Goal: Task Accomplishment & Management: Use online tool/utility

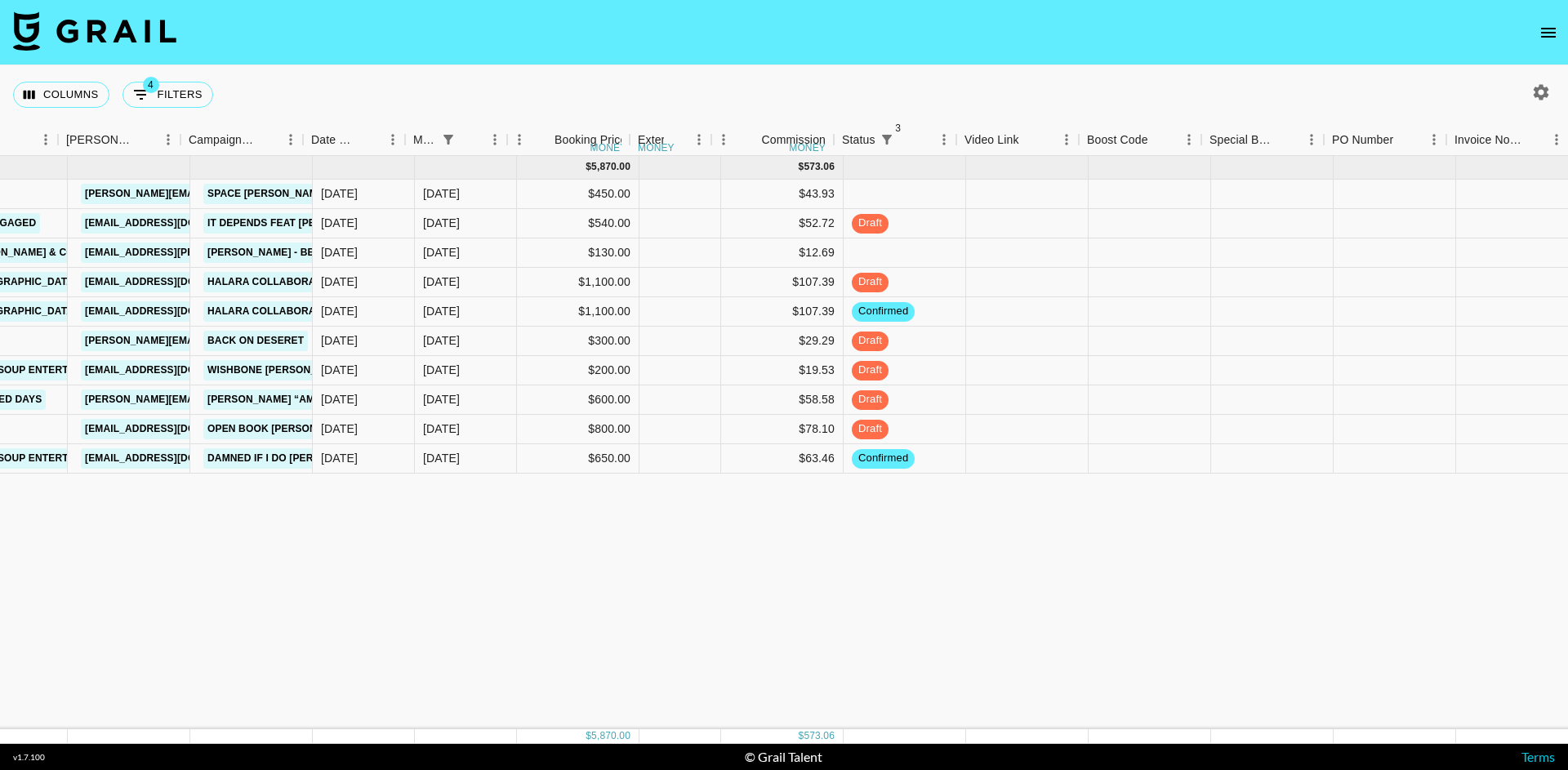
scroll to position [0, 620]
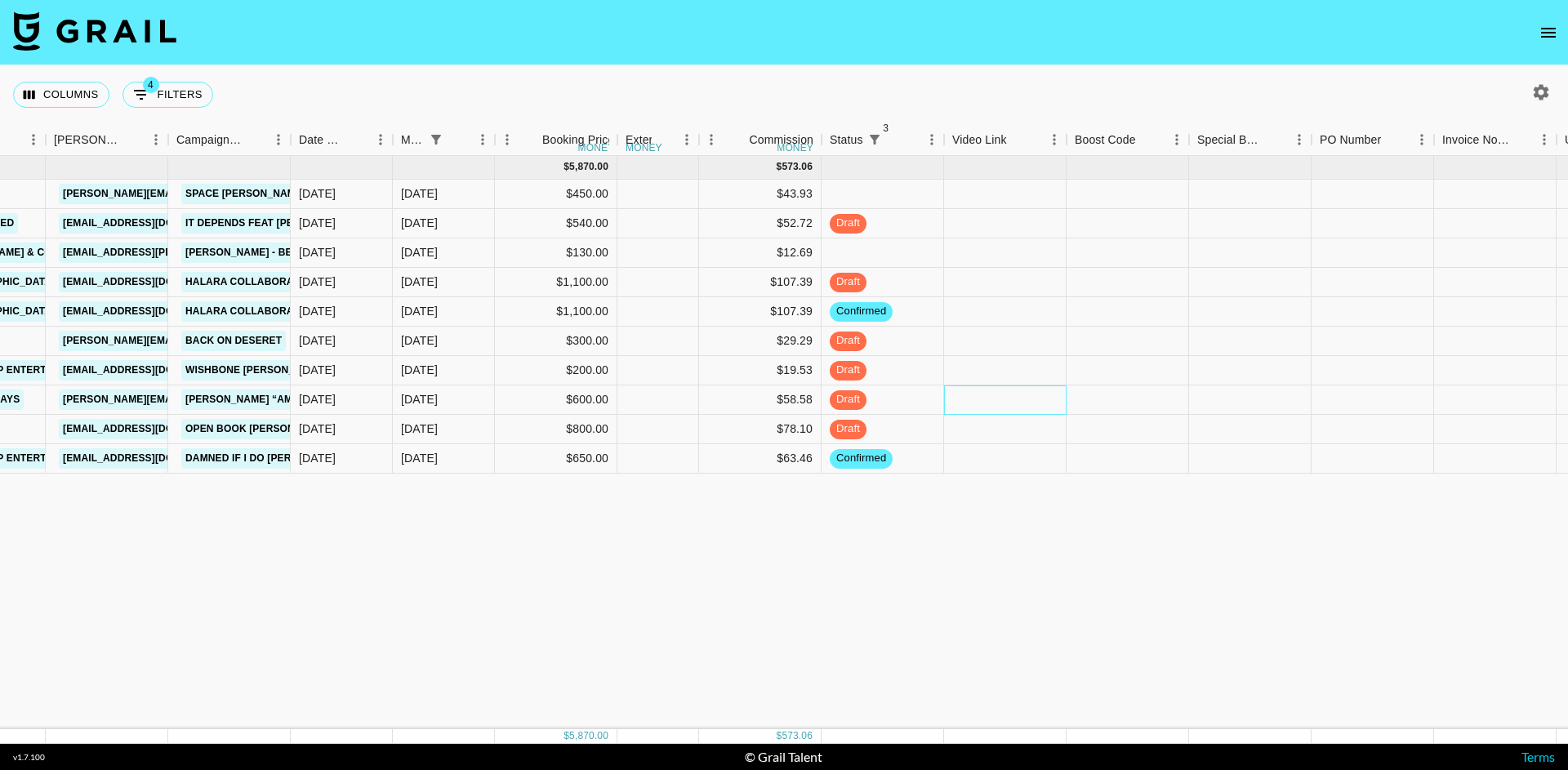
click at [997, 402] on div at bounding box center [1005, 399] width 122 height 29
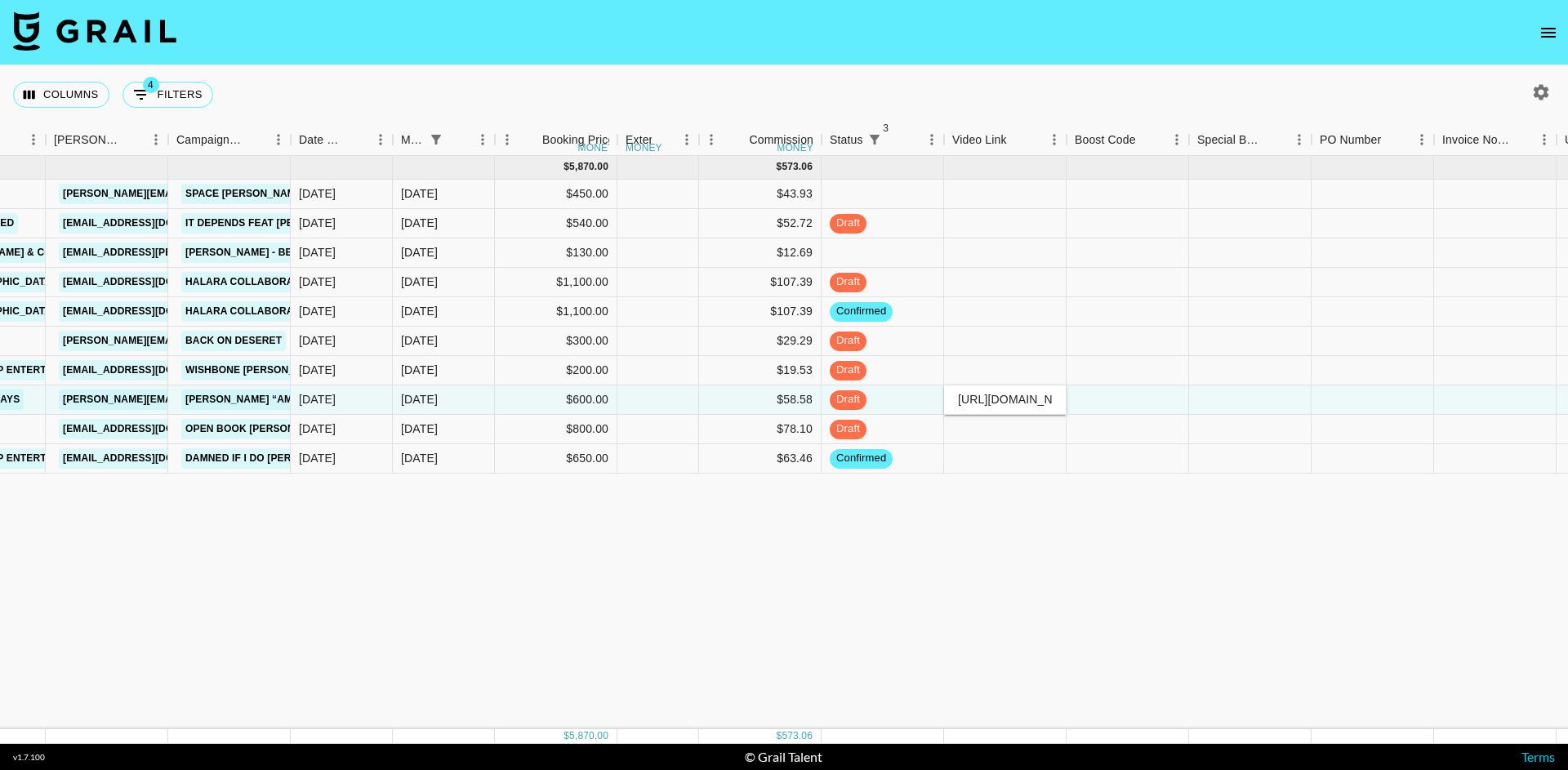
type input "[URL][DOMAIN_NAME]"
click at [1111, 400] on div at bounding box center [1127, 399] width 122 height 29
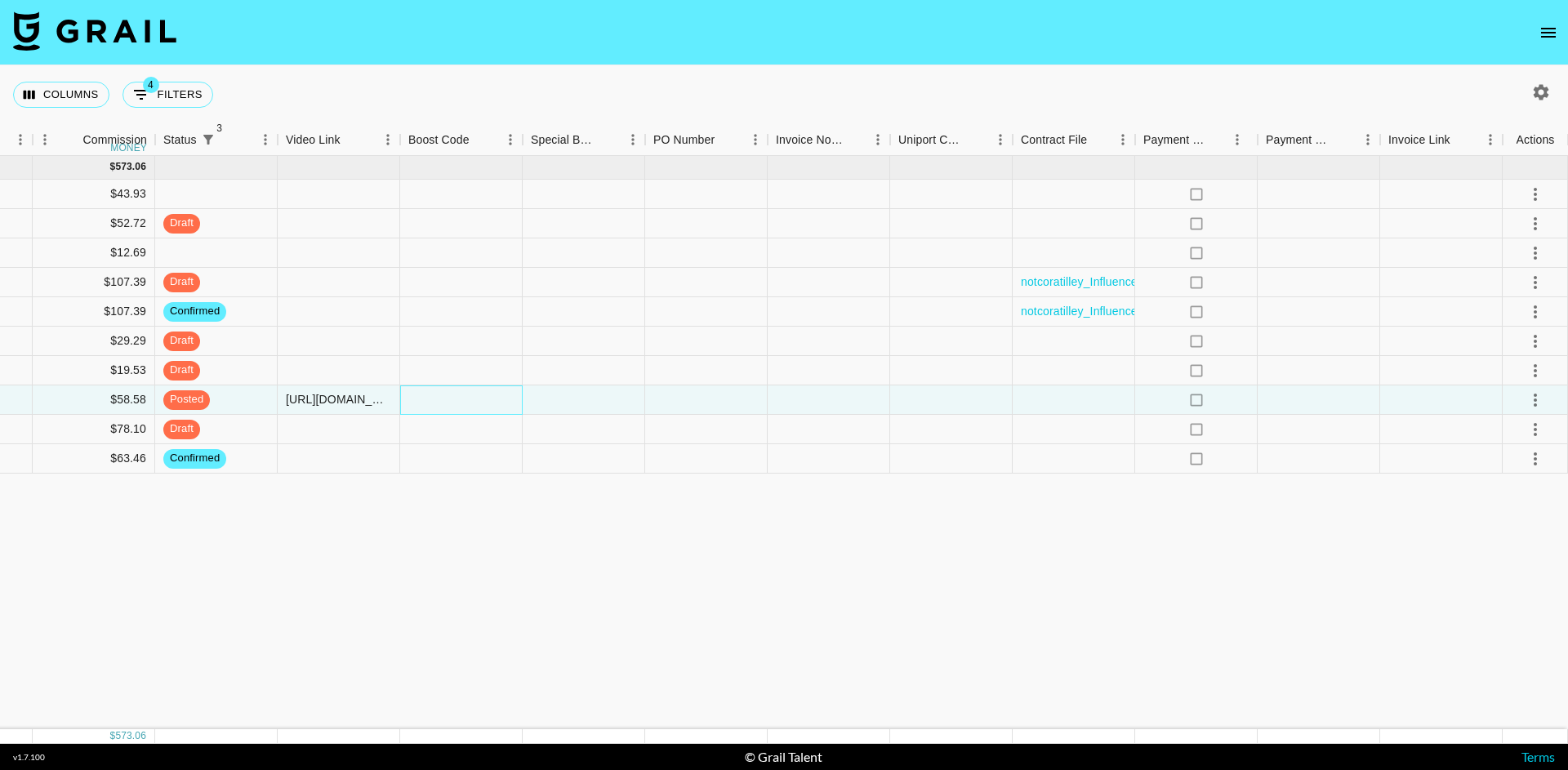
scroll to position [0, 1286]
click at [1543, 403] on icon "select merge strategy" at bounding box center [1535, 399] width 19 height 19
click at [1523, 549] on div "Approve" at bounding box center [1499, 552] width 50 height 19
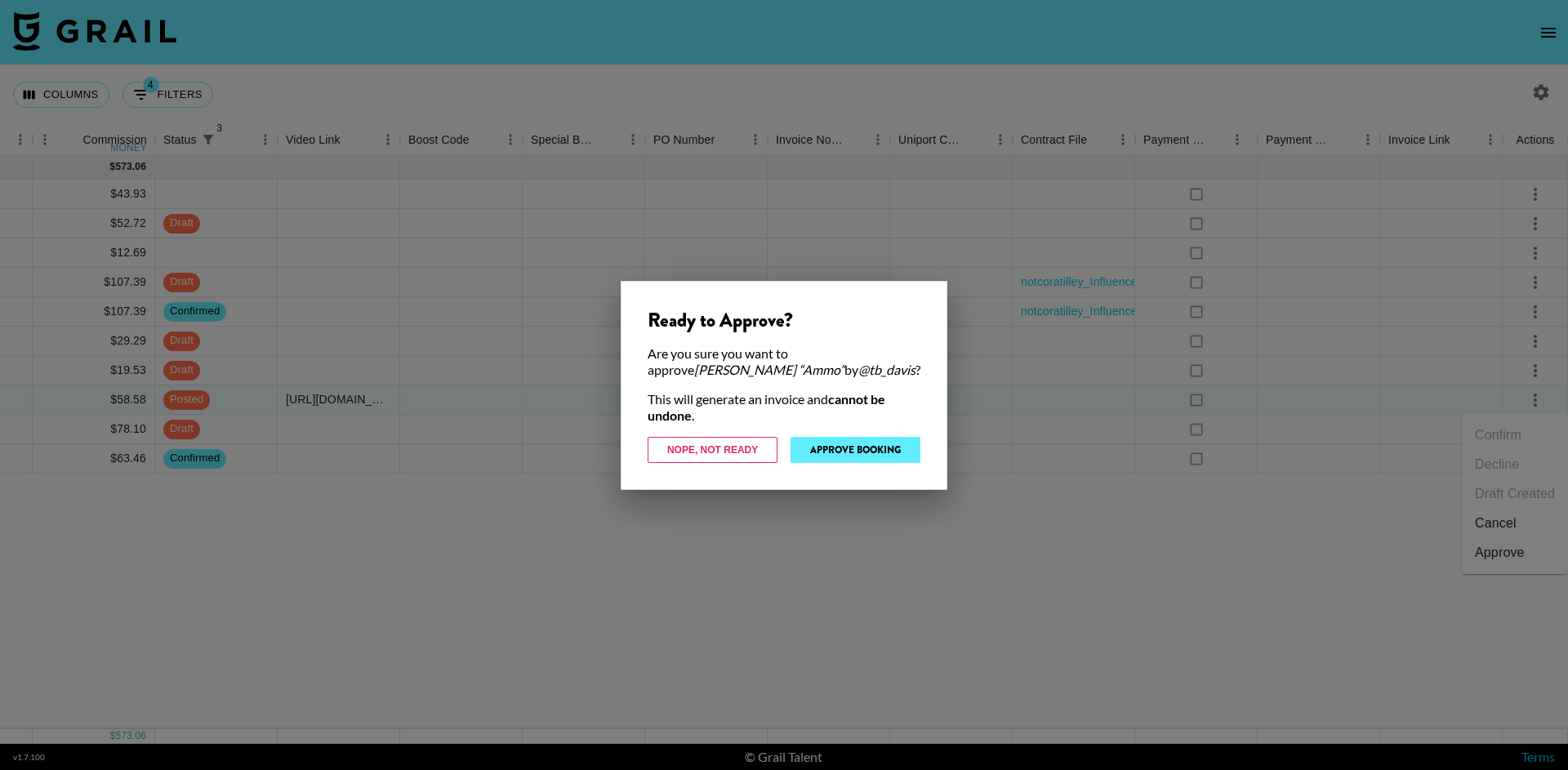
click at [842, 450] on button "Approve Booking" at bounding box center [856, 450] width 130 height 26
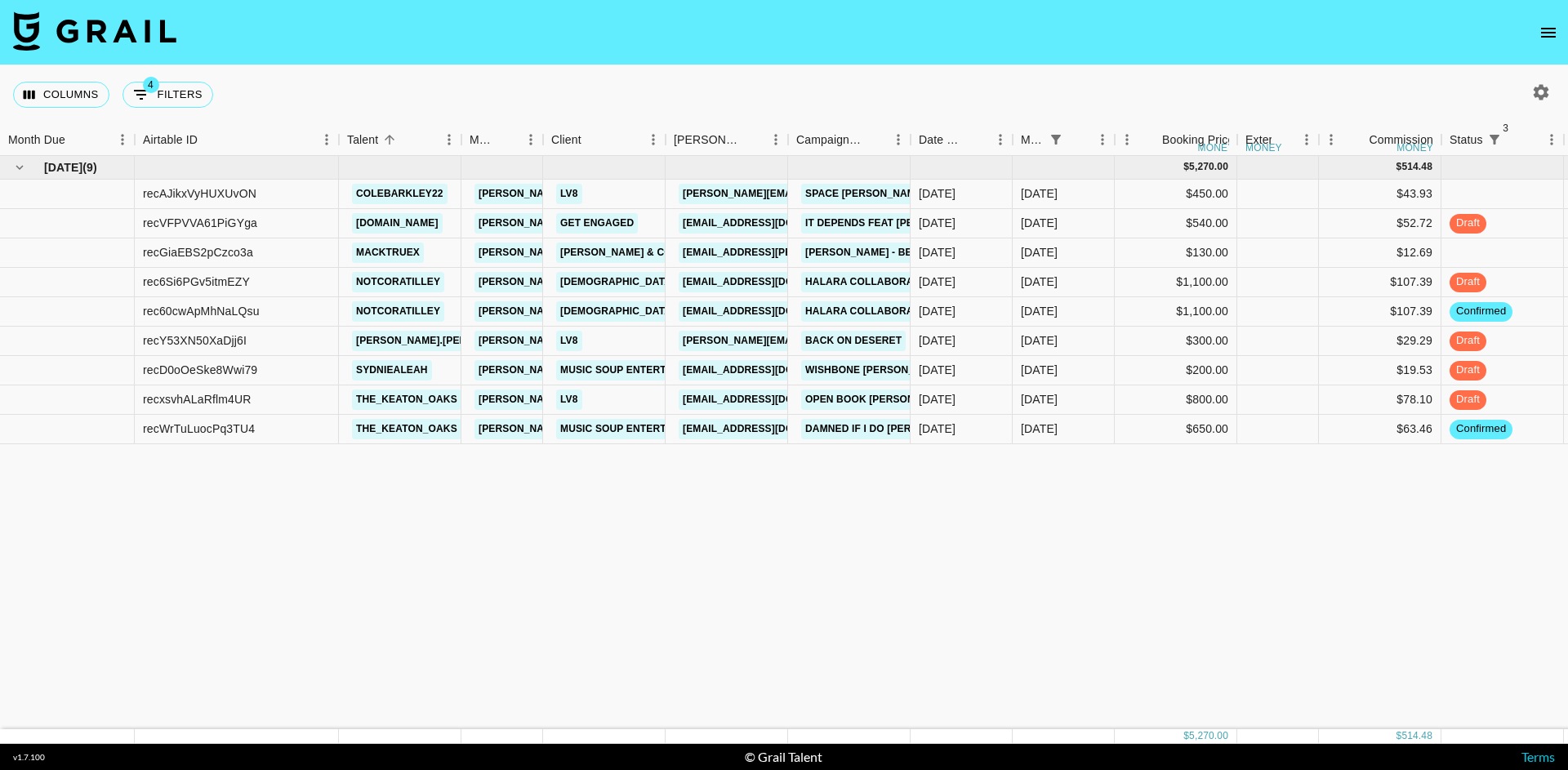
scroll to position [0, 0]
click at [180, 95] on button "4 Filters" at bounding box center [167, 95] width 90 height 26
select select "status"
select select "not"
select select "cancelled"
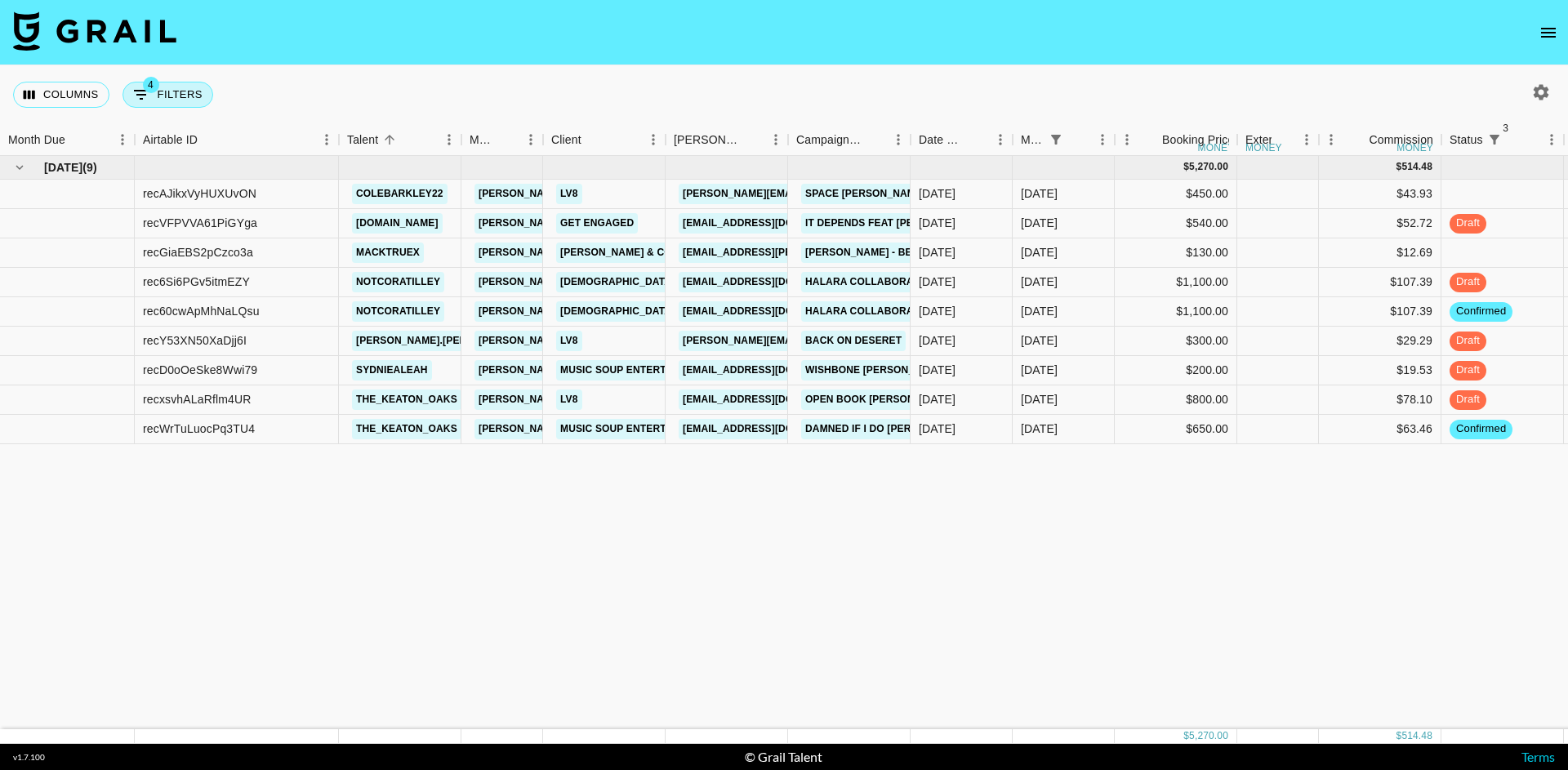
select select "status"
select select "not"
select select "declined"
select select "status"
select select "not"
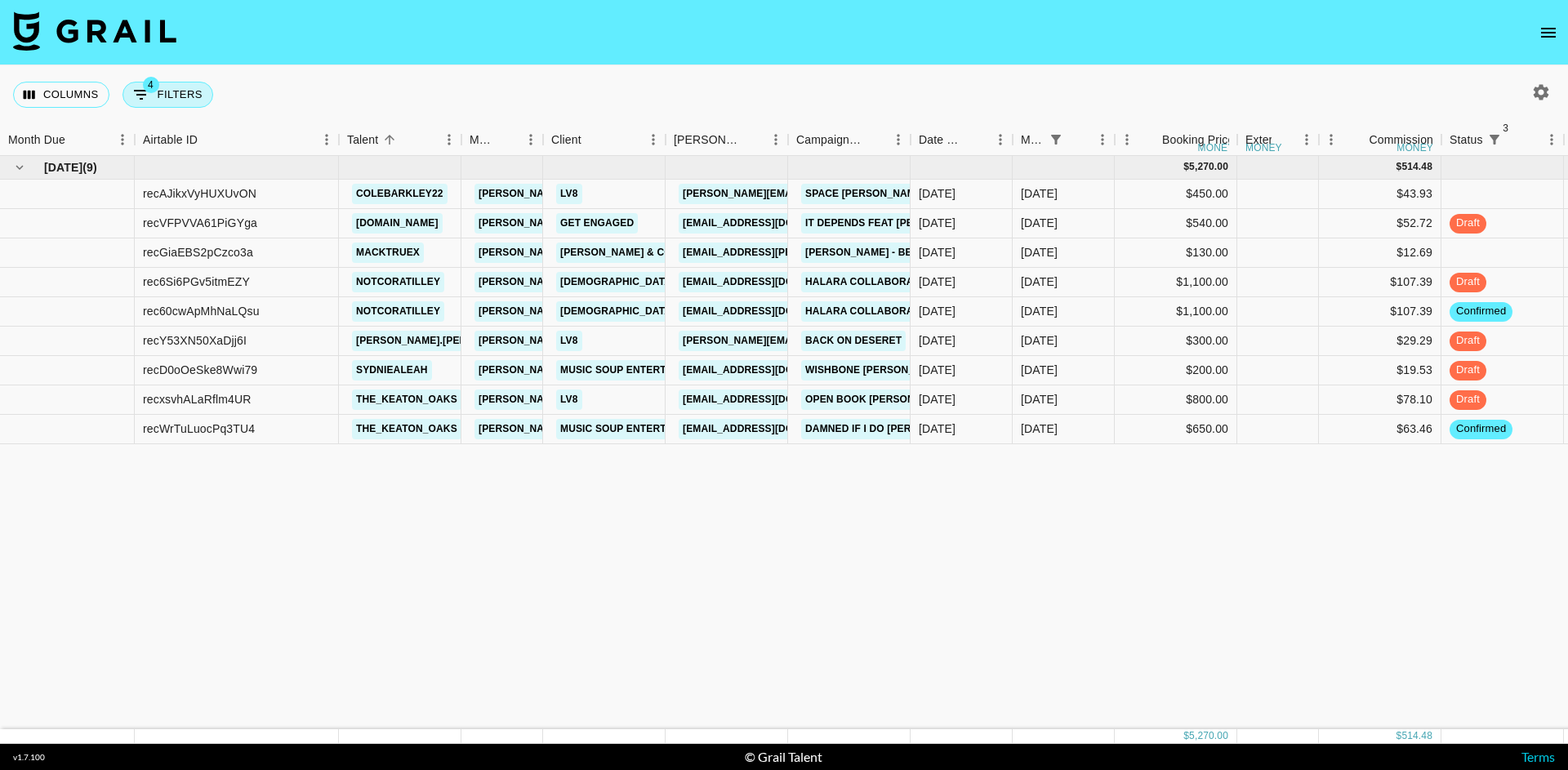
select select "approved"
select select "monthDue2"
select select "[DATE]"
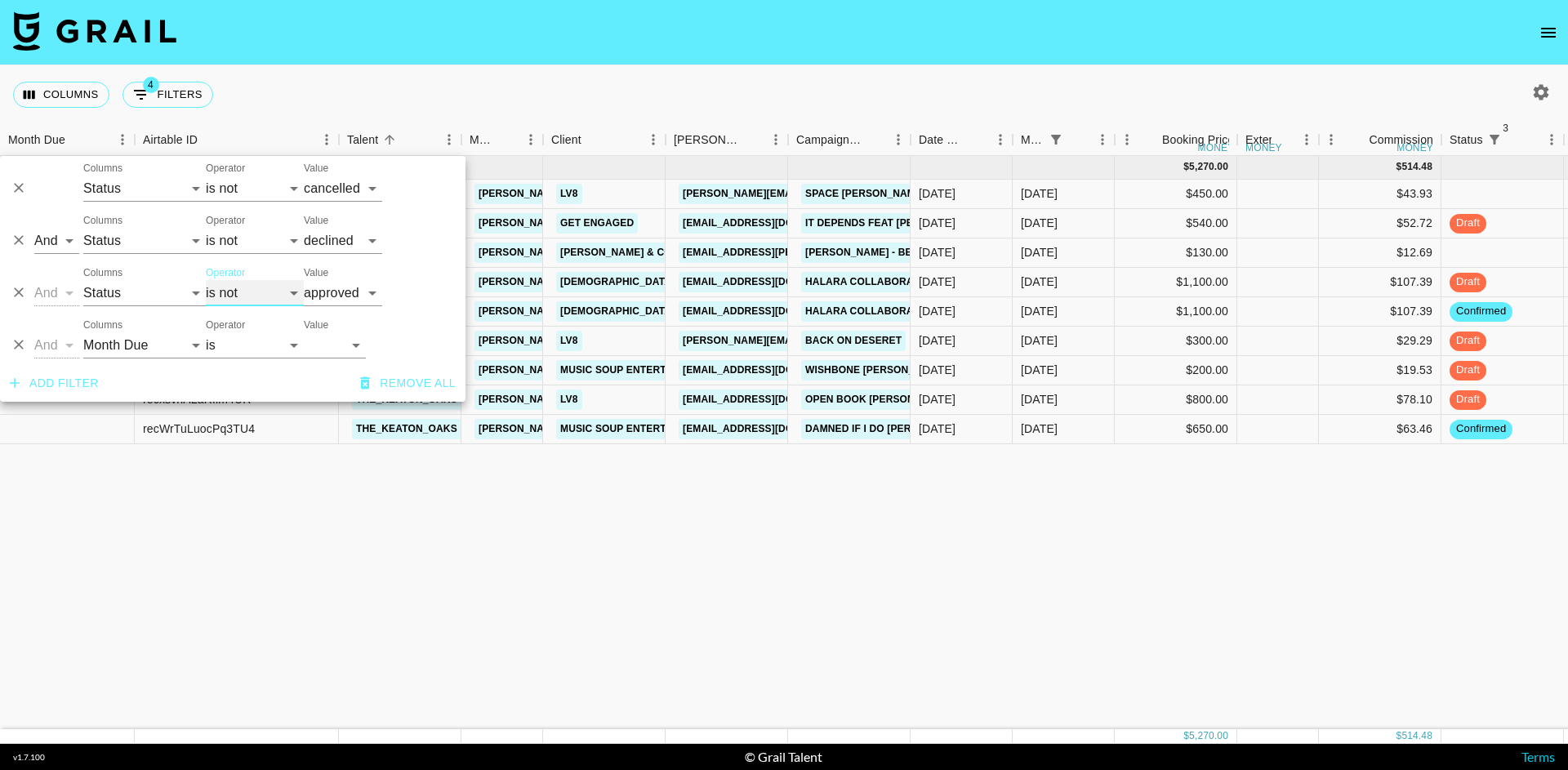
select select "is"
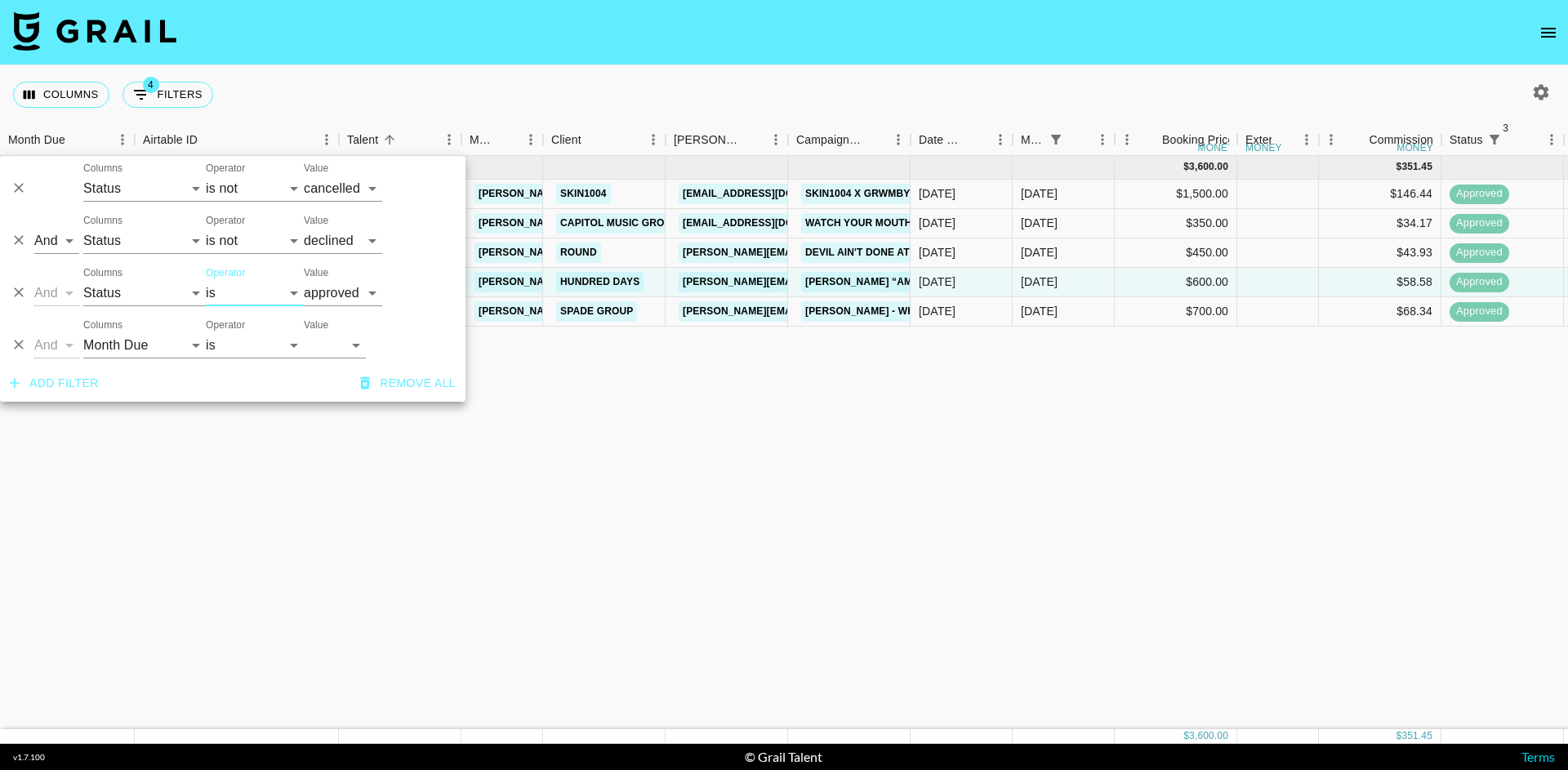
click at [420, 45] on nav at bounding box center [784, 32] width 1568 height 65
